Goal: Task Accomplishment & Management: Use online tool/utility

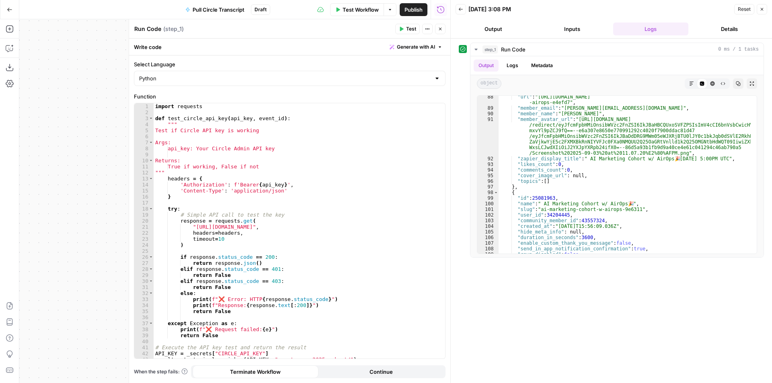
scroll to position [525, 0]
click at [11, 10] on icon "button" at bounding box center [10, 10] width 6 height 6
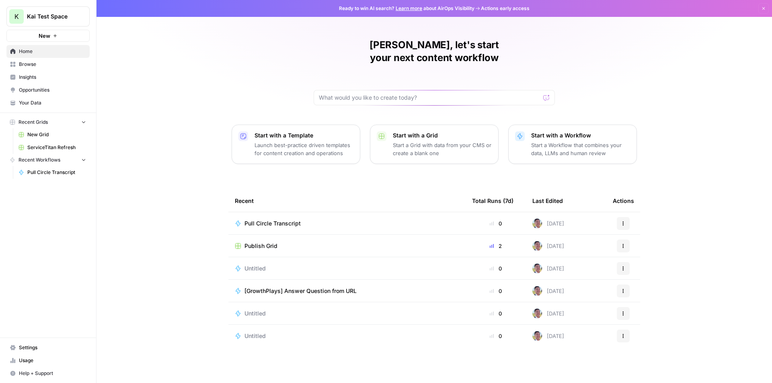
click at [278, 220] on span "Pull Circle Transcript" at bounding box center [272, 224] width 56 height 8
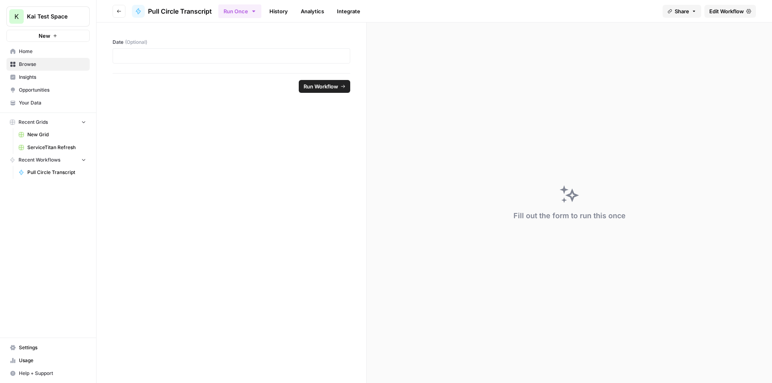
click at [122, 11] on button "Go back" at bounding box center [119, 11] width 13 height 13
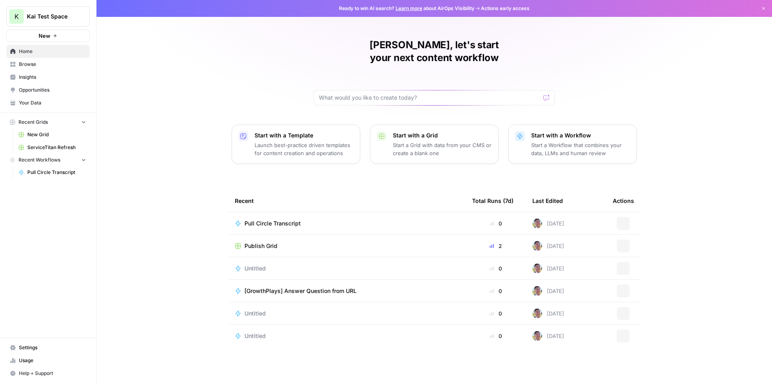
click at [279, 242] on div "Publish Grid" at bounding box center [347, 246] width 224 height 8
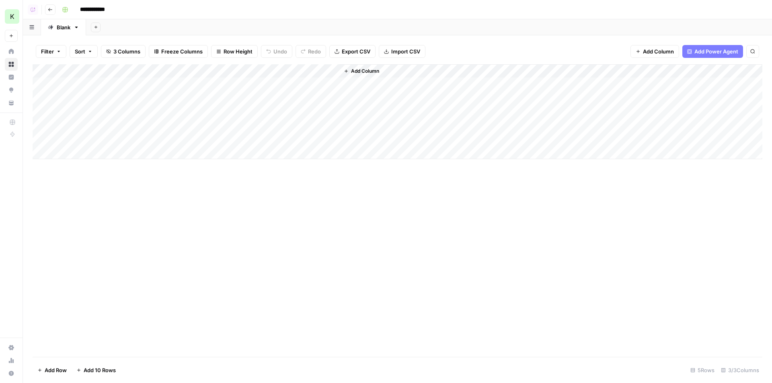
click at [299, 86] on div "Add Column" at bounding box center [398, 111] width 730 height 95
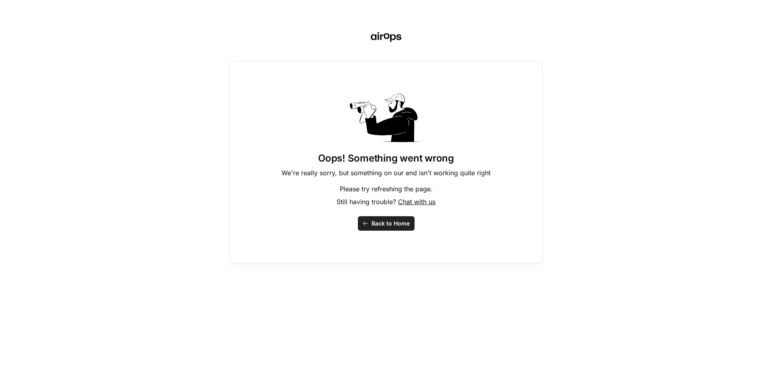
click at [386, 224] on span "Back to Home" at bounding box center [391, 224] width 38 height 8
